Goal: Communication & Community: Answer question/provide support

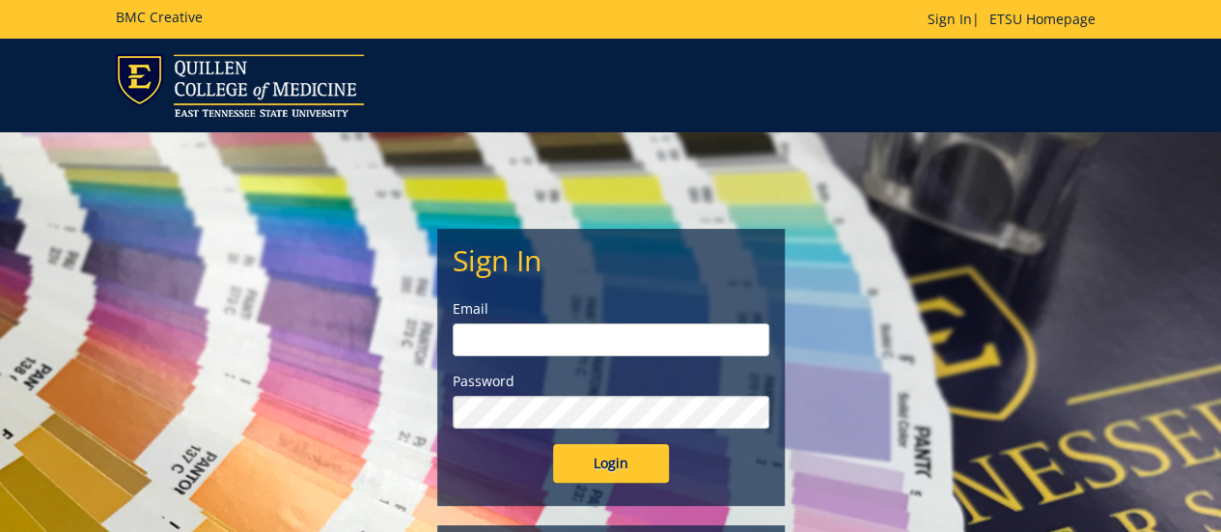
click at [552, 345] on input "email" at bounding box center [611, 339] width 317 height 33
type input "rosshj@etsu.edu"
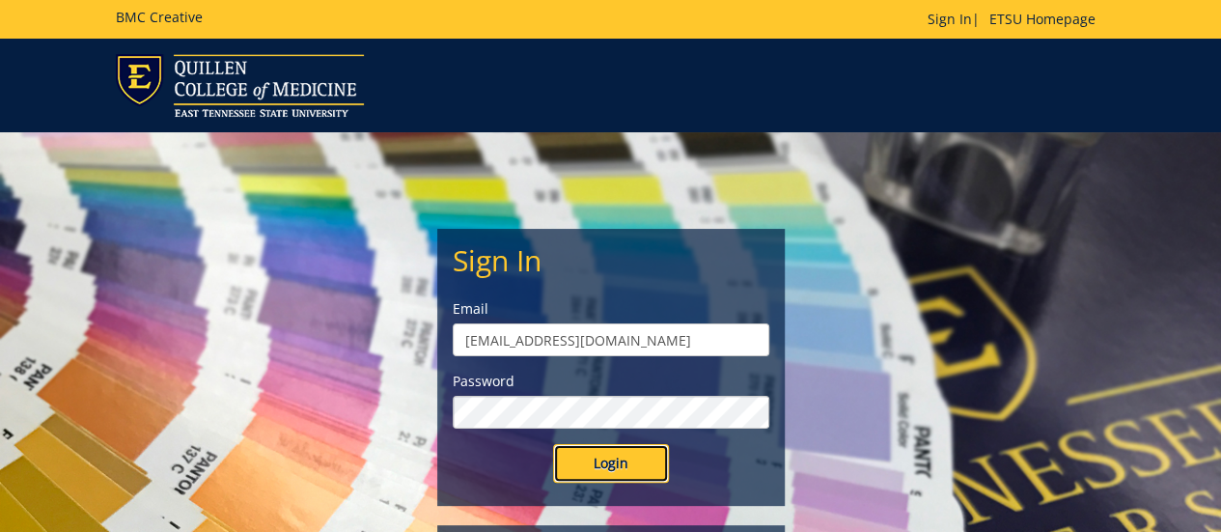
click at [654, 462] on input "Login" at bounding box center [611, 463] width 116 height 39
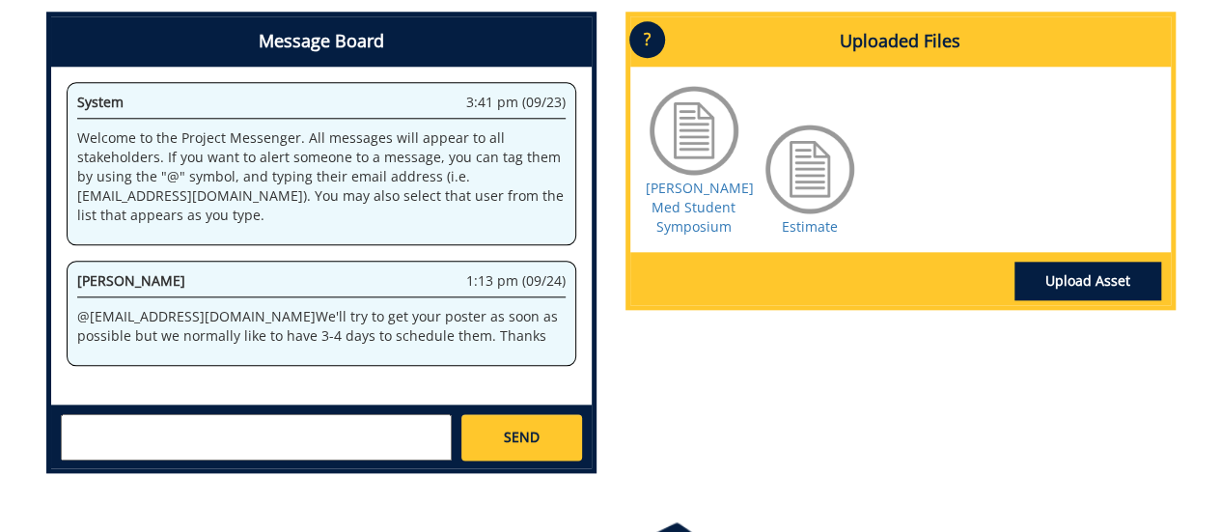
scroll to position [965, 0]
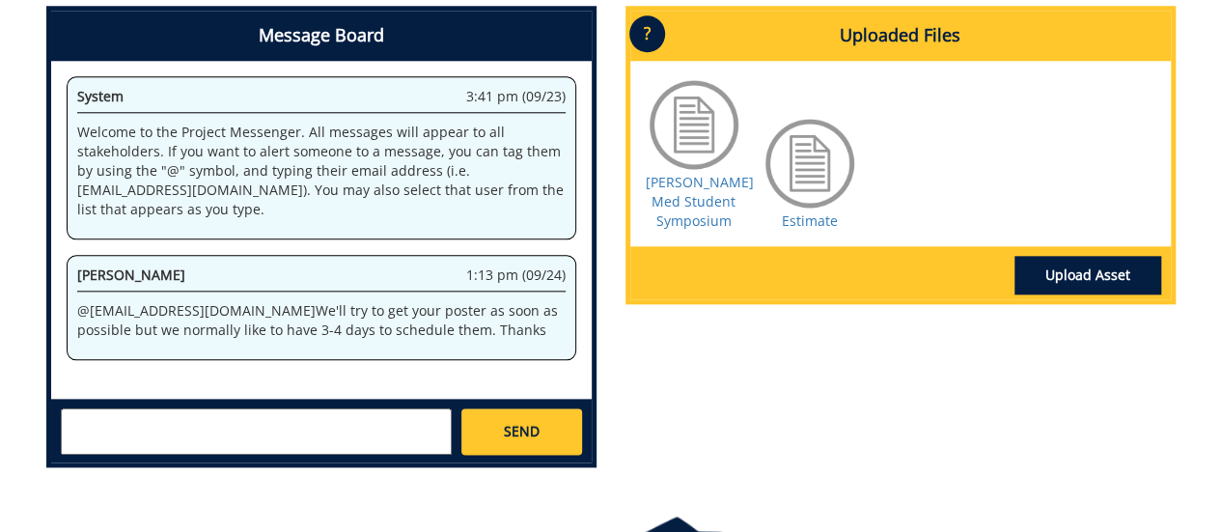
click at [192, 430] on textarea at bounding box center [256, 431] width 391 height 46
type textarea "H"
type textarea "T"
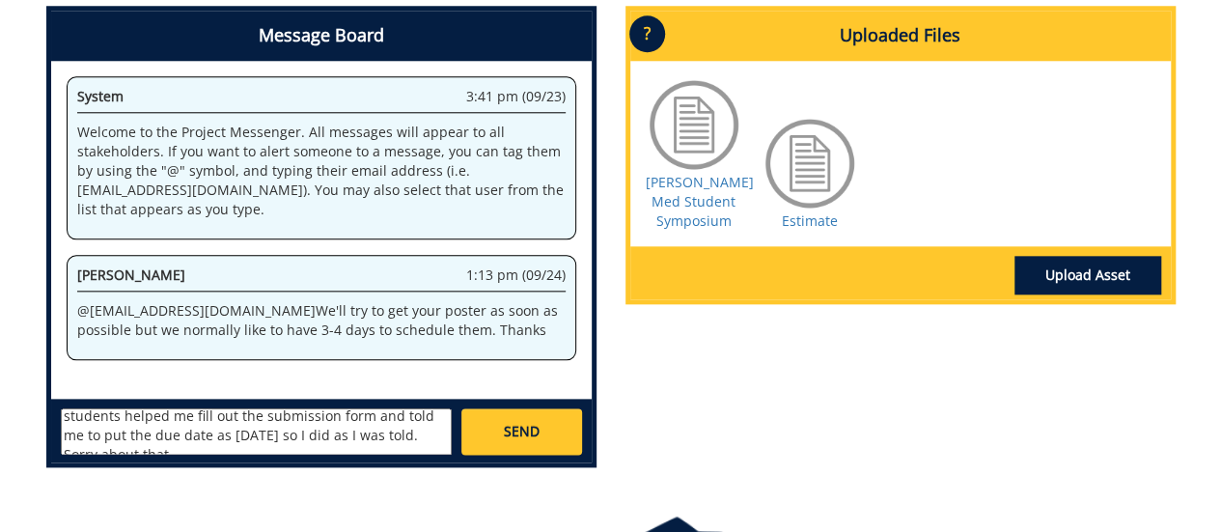
scroll to position [36, 0]
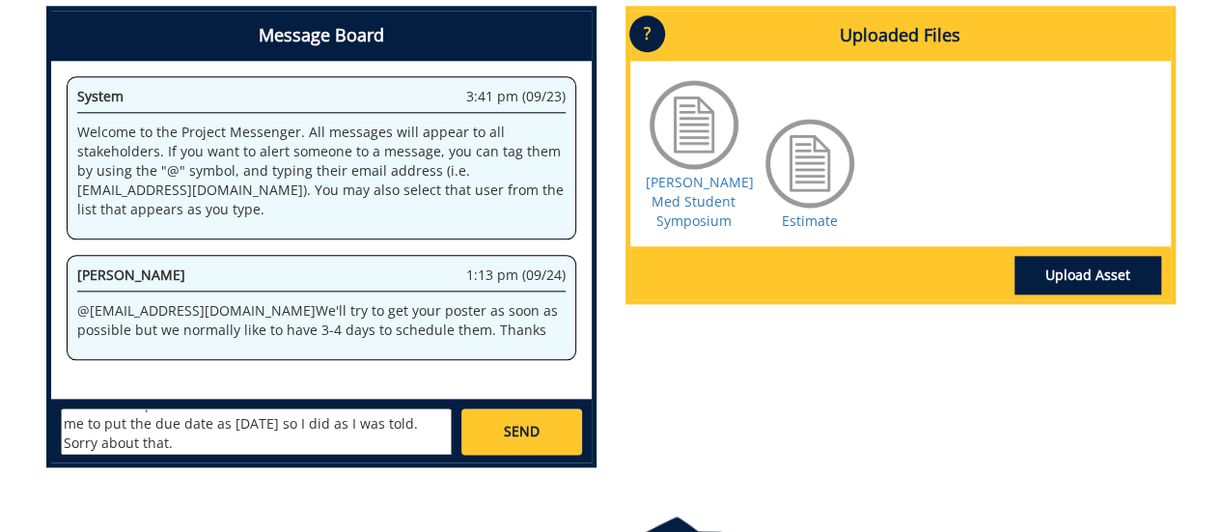
type textarea "Thanks for the update, it's not actually a rush. The grad students helped me fi…"
click at [491, 434] on link "SEND" at bounding box center [521, 431] width 120 height 46
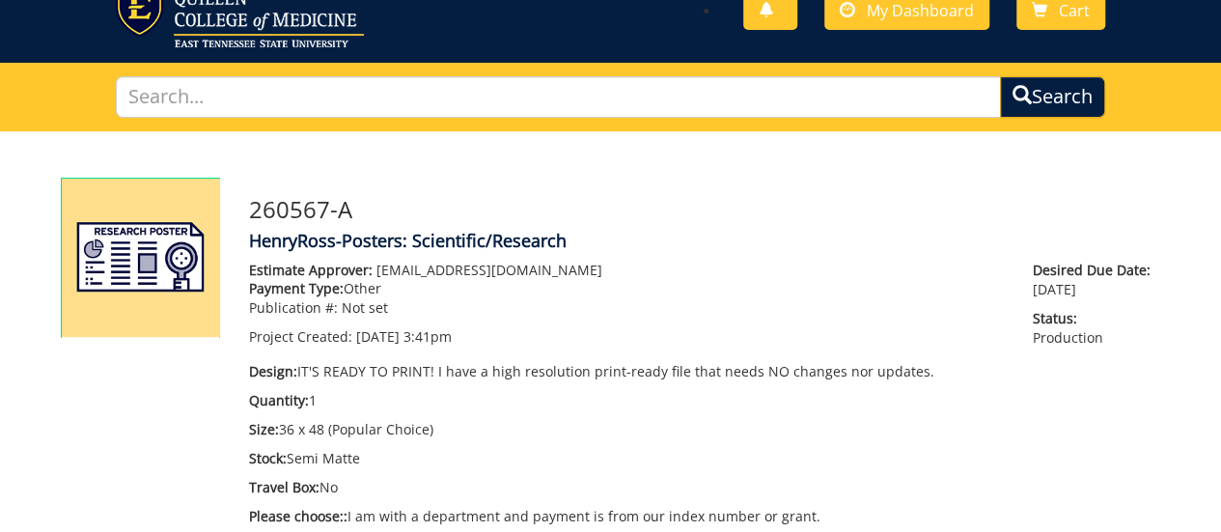
scroll to position [0, 0]
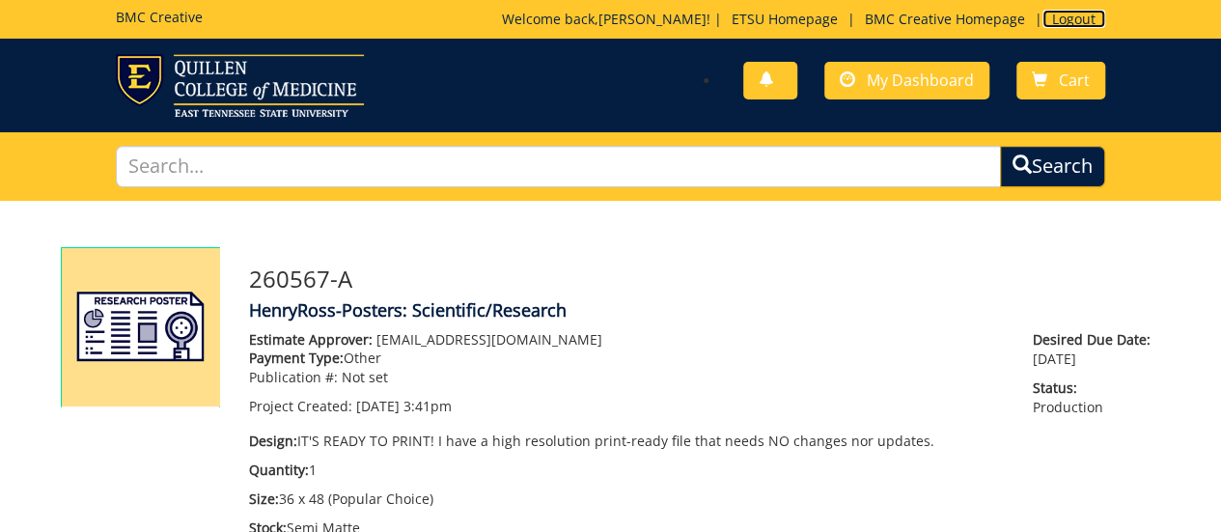
click at [1077, 16] on link "Logout" at bounding box center [1073, 19] width 63 height 18
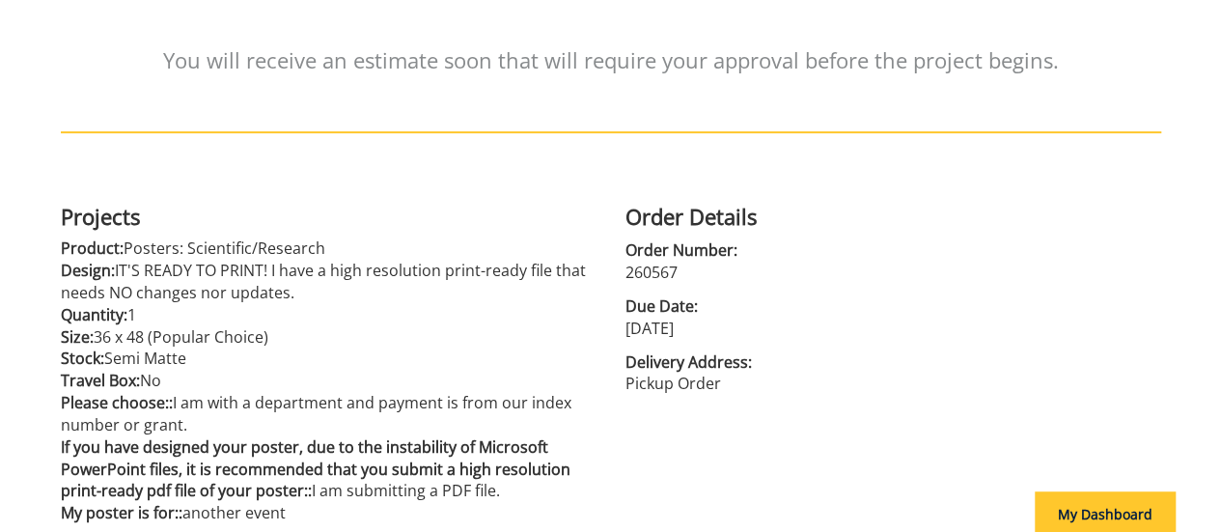
scroll to position [322, 0]
